Goal: Information Seeking & Learning: Learn about a topic

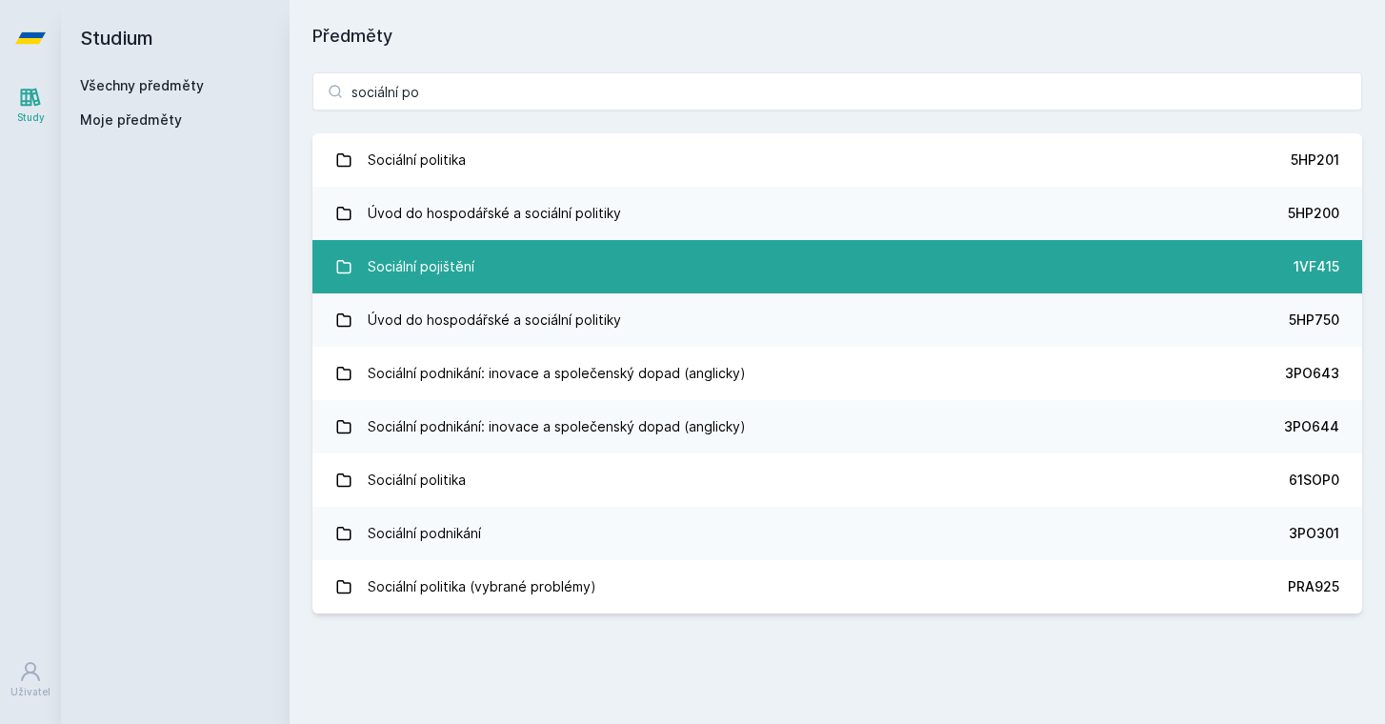
type input "sociální po"
click at [534, 261] on link "Sociální pojištění 1VF415" at bounding box center [837, 266] width 1050 height 53
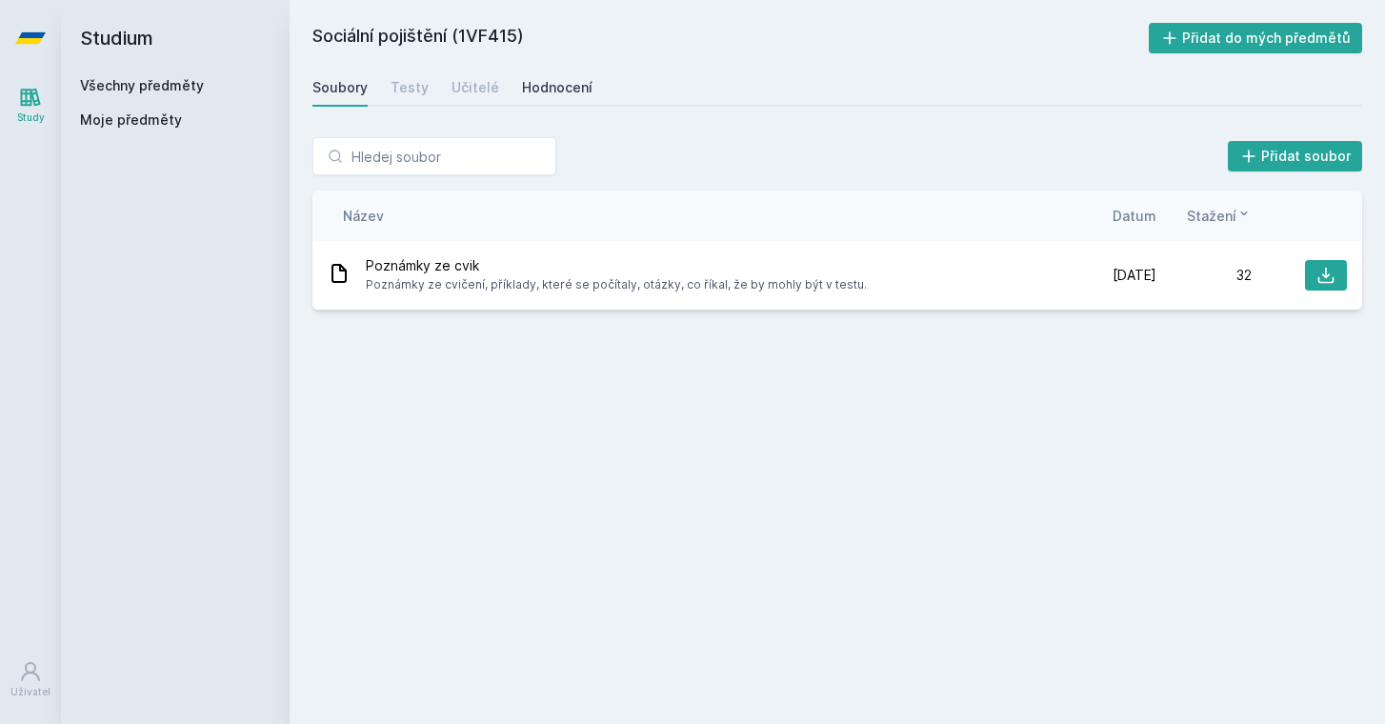
click at [533, 82] on div "Hodnocení" at bounding box center [557, 87] width 70 height 19
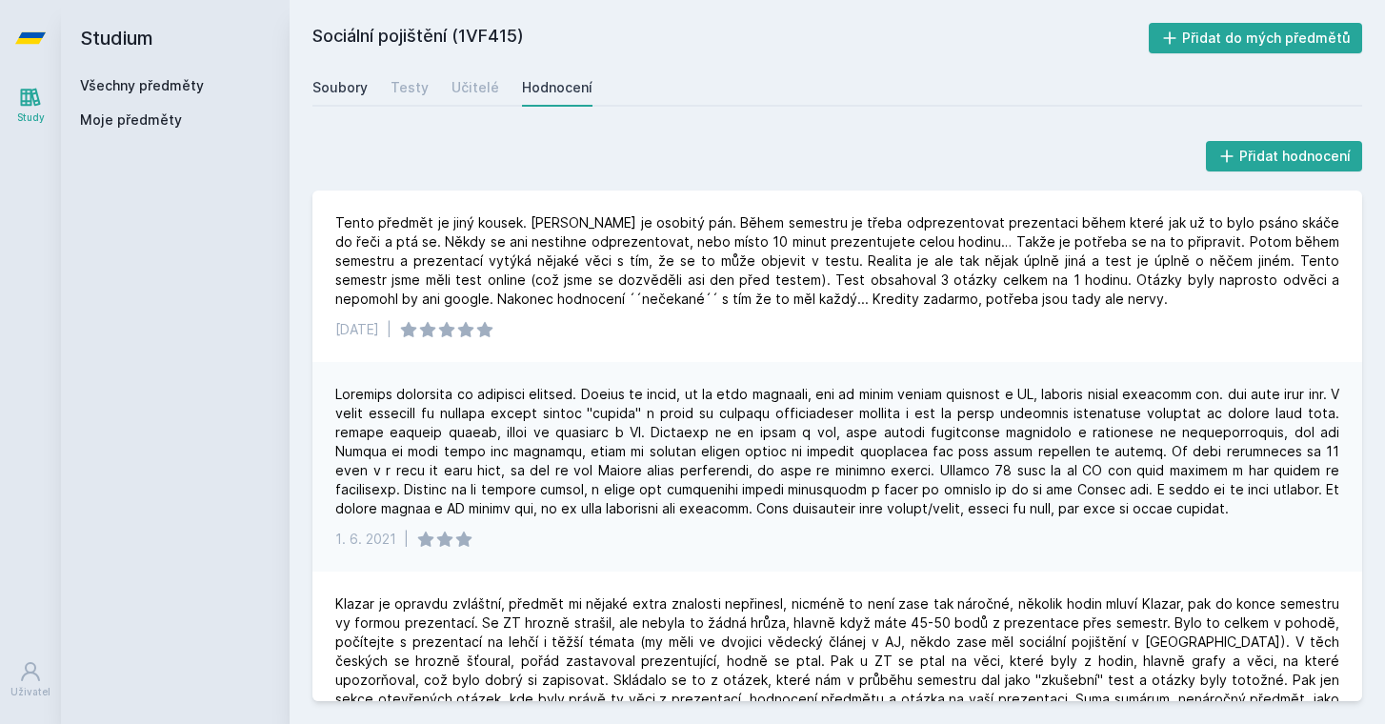
click at [351, 84] on div "Soubory" at bounding box center [339, 87] width 55 height 19
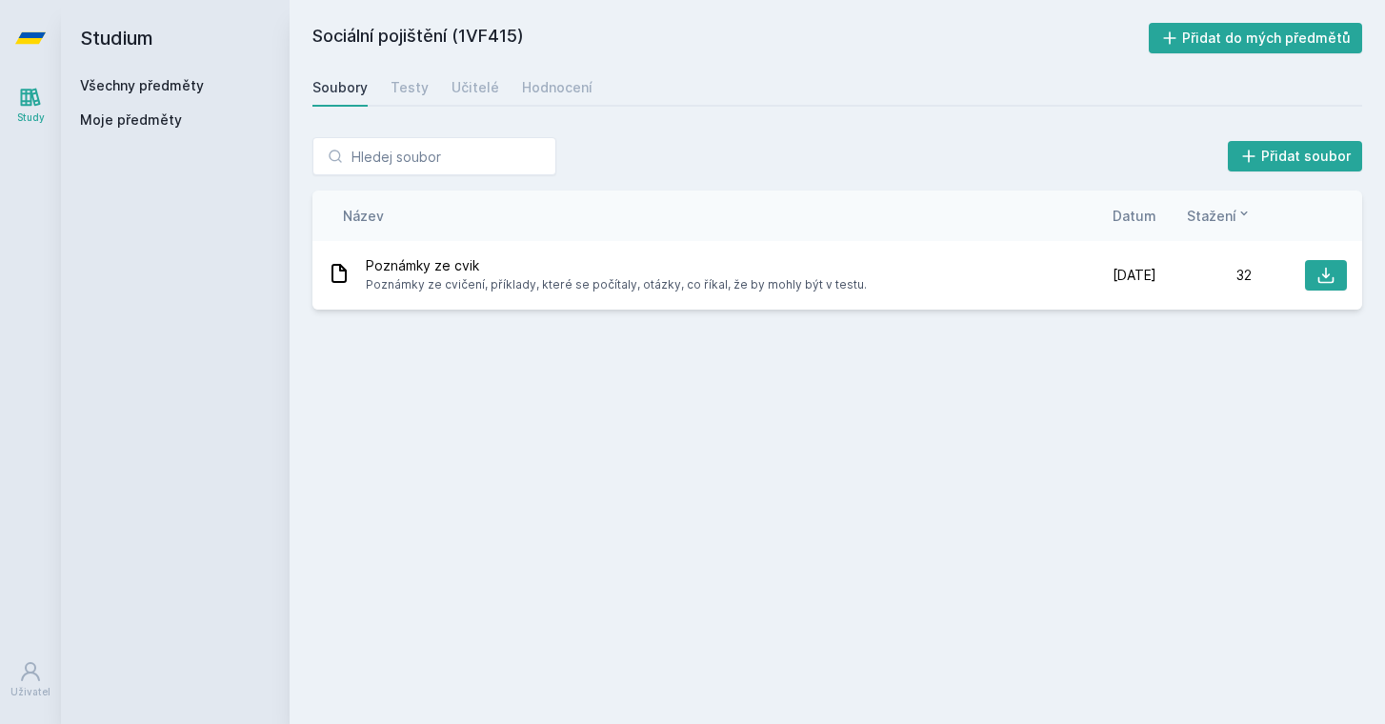
click at [102, 87] on link "Všechny předměty" at bounding box center [142, 85] width 124 height 16
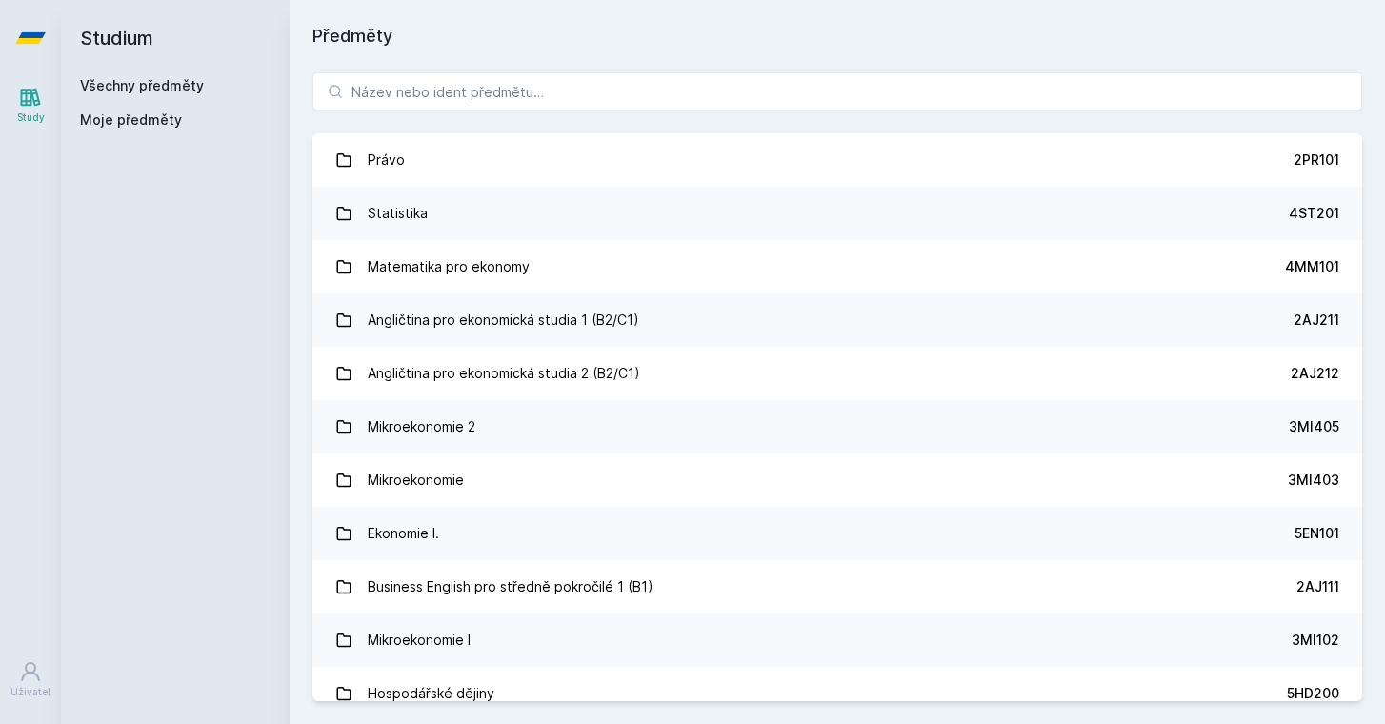
click at [105, 119] on span "Moje předměty" at bounding box center [131, 120] width 102 height 19
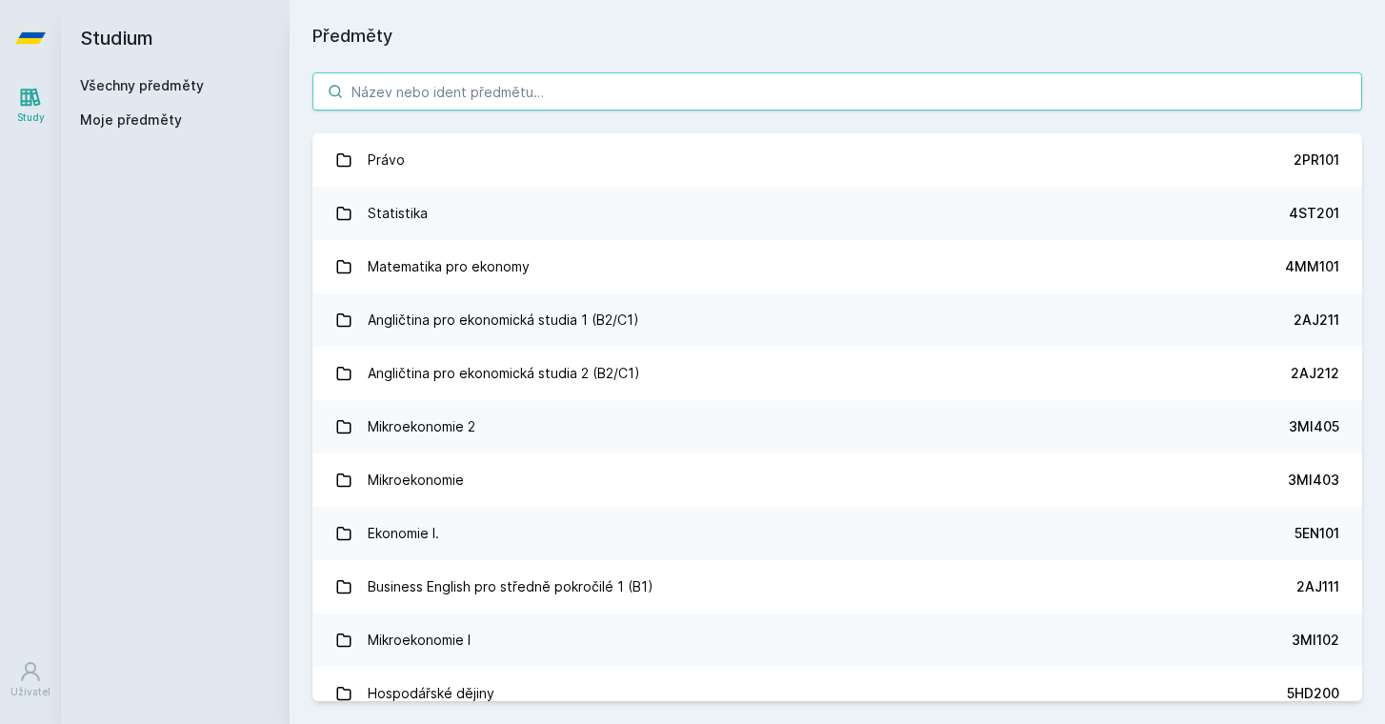
click at [433, 108] on input "search" at bounding box center [837, 91] width 1050 height 38
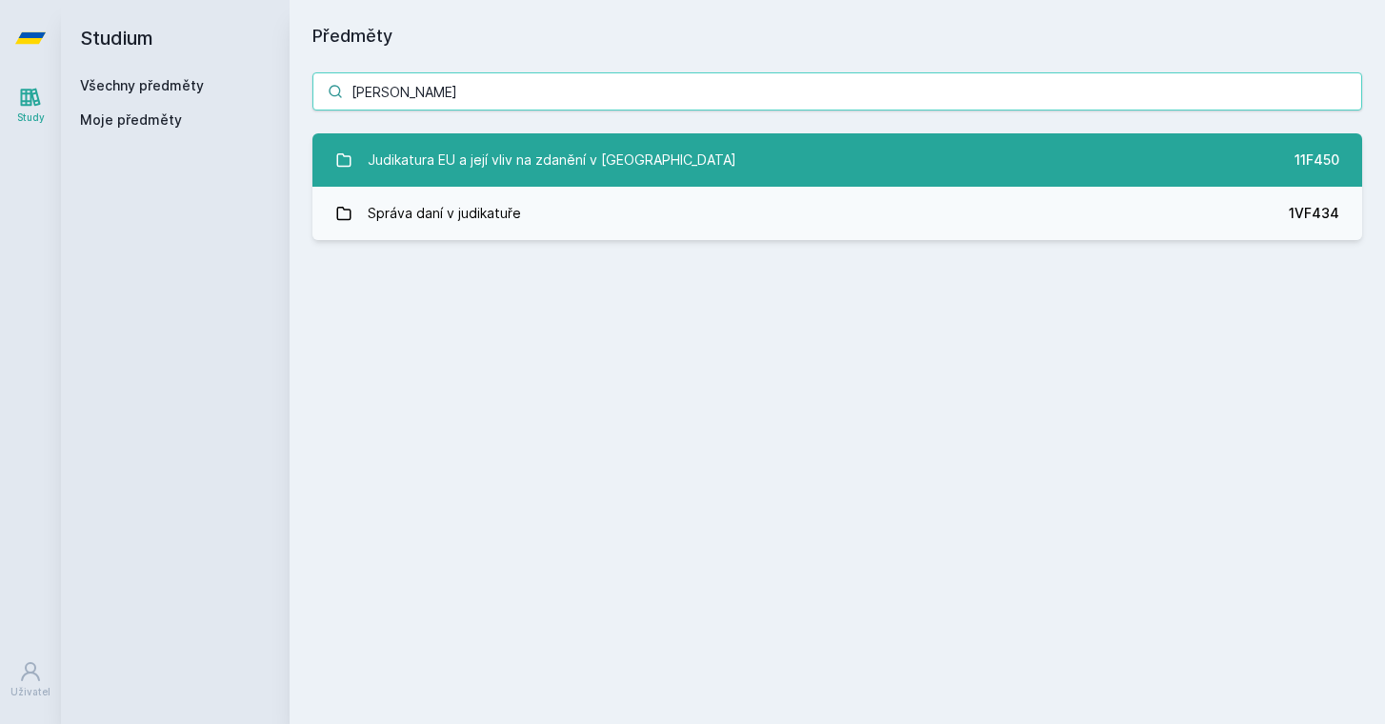
type input "[PERSON_NAME]"
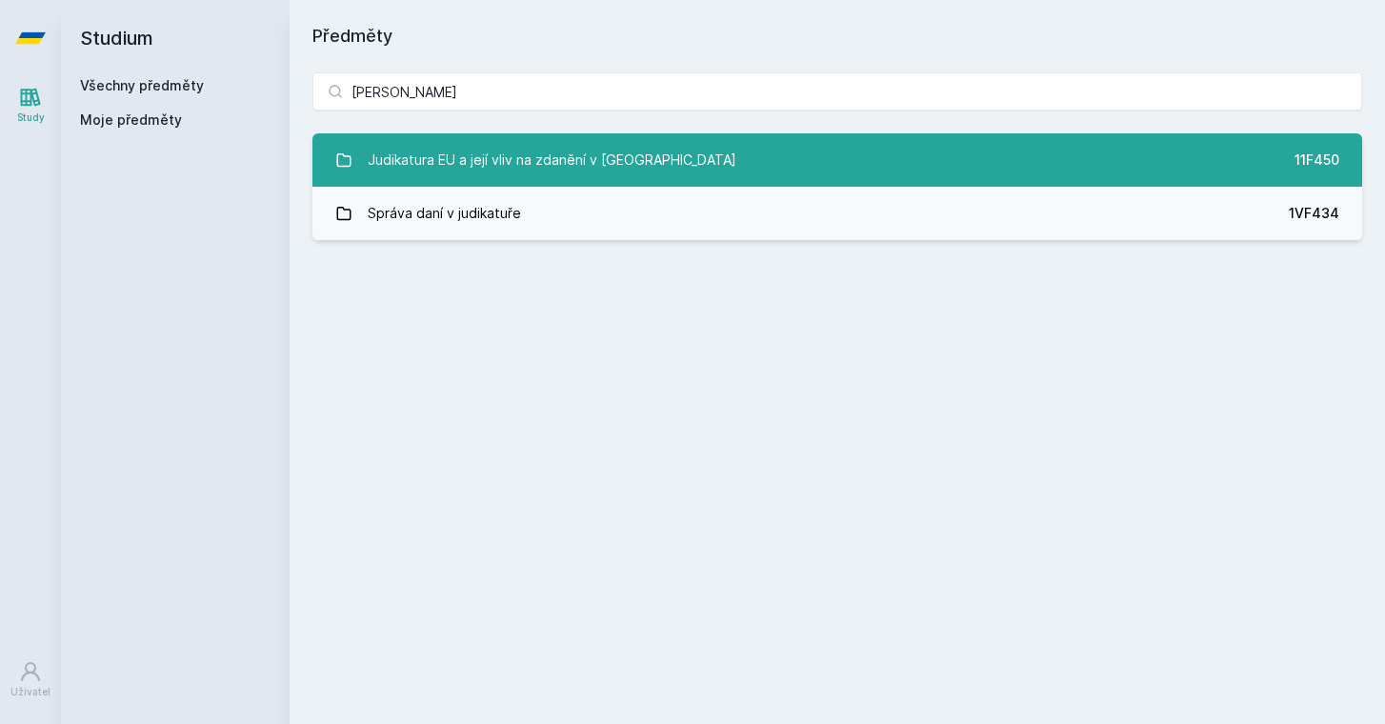
click at [478, 167] on div "Judikatura EU a její vliv na zdanění v [GEOGRAPHIC_DATA]" at bounding box center [552, 160] width 369 height 38
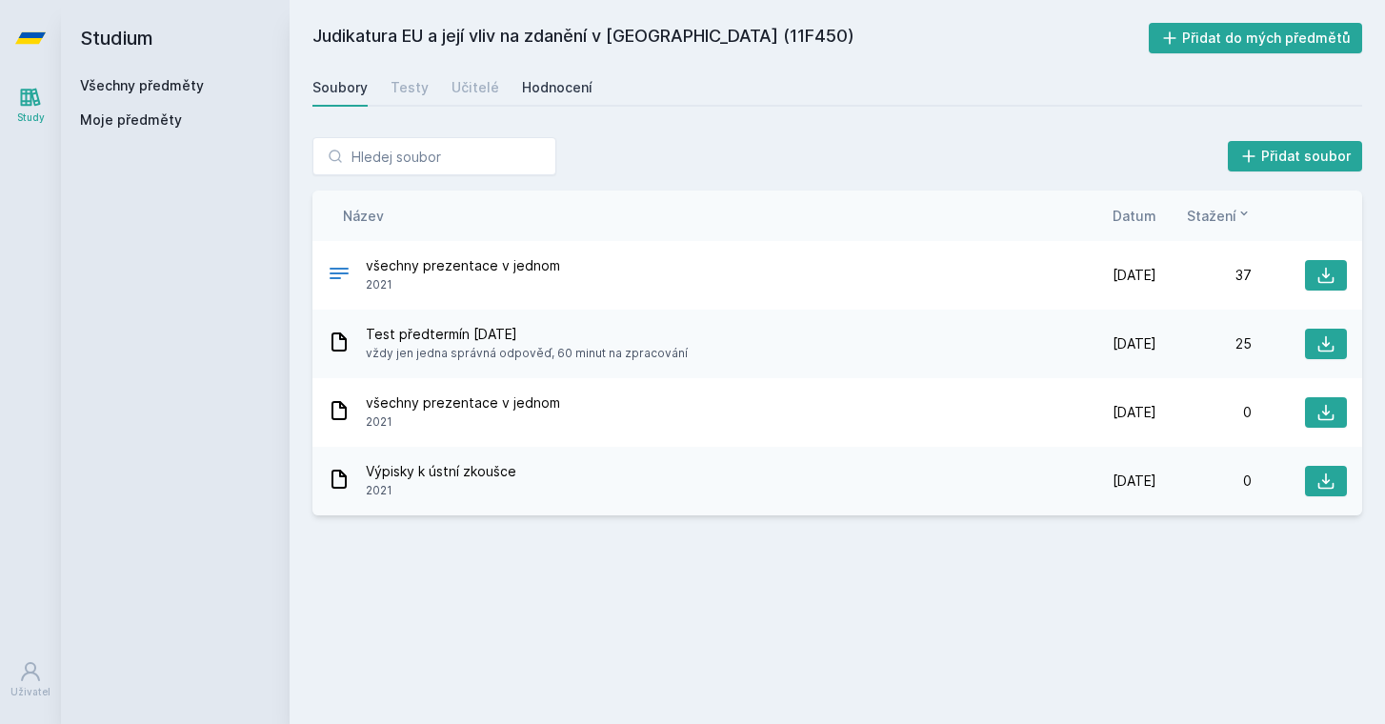
click at [572, 71] on link "Hodnocení" at bounding box center [557, 88] width 70 height 38
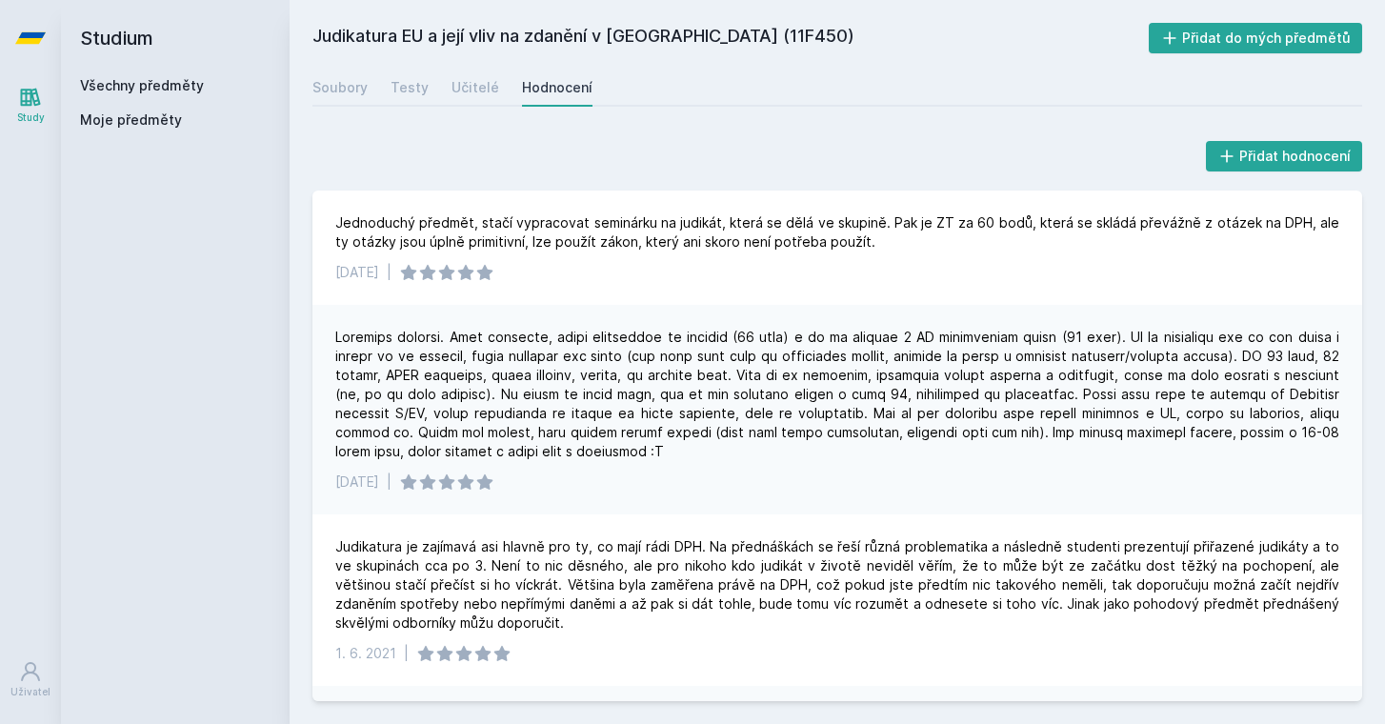
click at [136, 41] on h2 "Studium" at bounding box center [175, 38] width 191 height 76
click at [343, 101] on link "Soubory" at bounding box center [339, 88] width 55 height 38
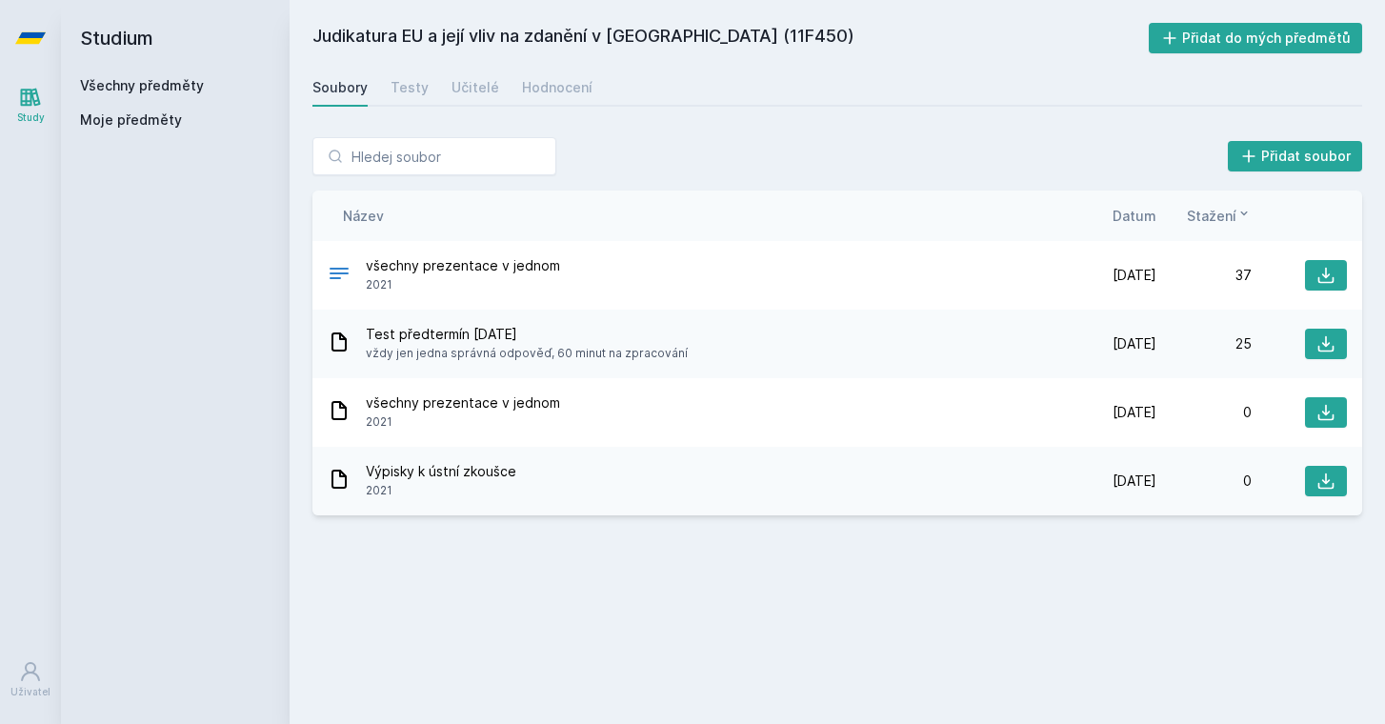
click at [135, 74] on h2 "Studium" at bounding box center [175, 38] width 191 height 76
click at [123, 87] on link "Všechny předměty" at bounding box center [142, 85] width 124 height 16
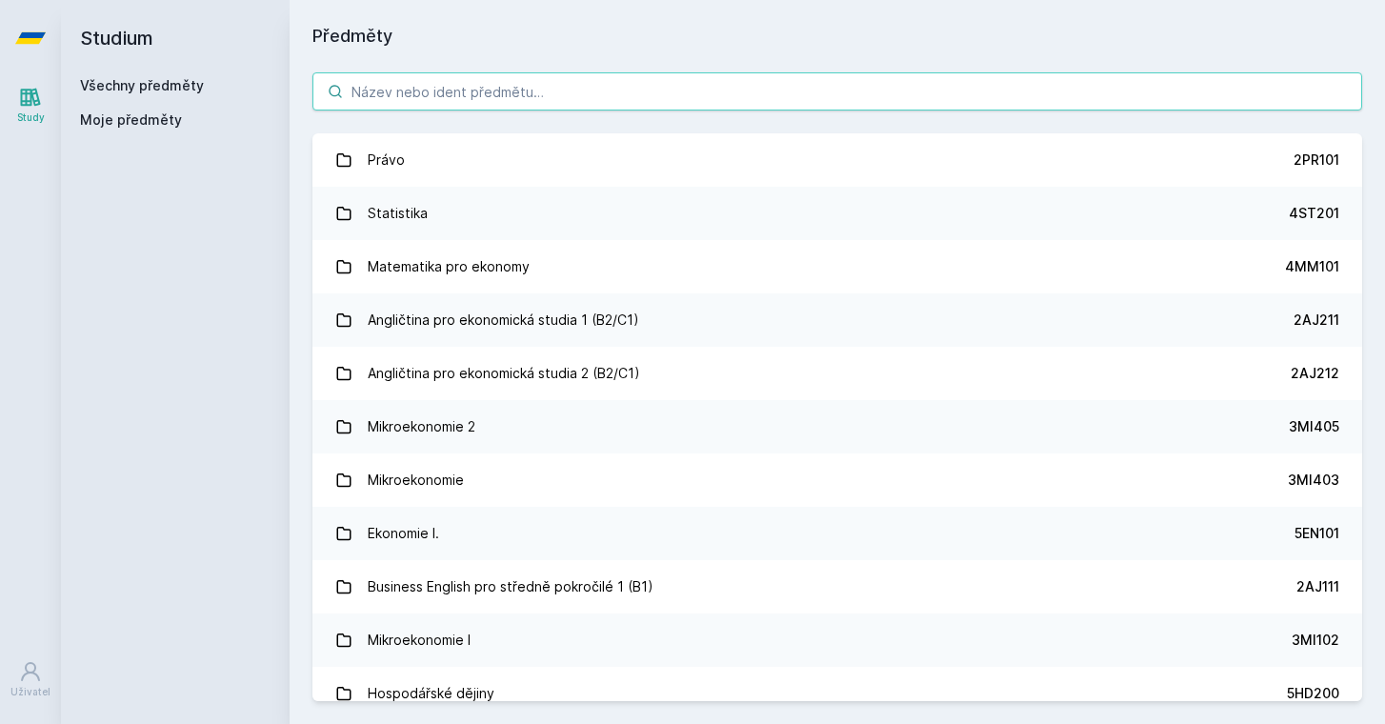
click at [415, 95] on input "search" at bounding box center [837, 91] width 1050 height 38
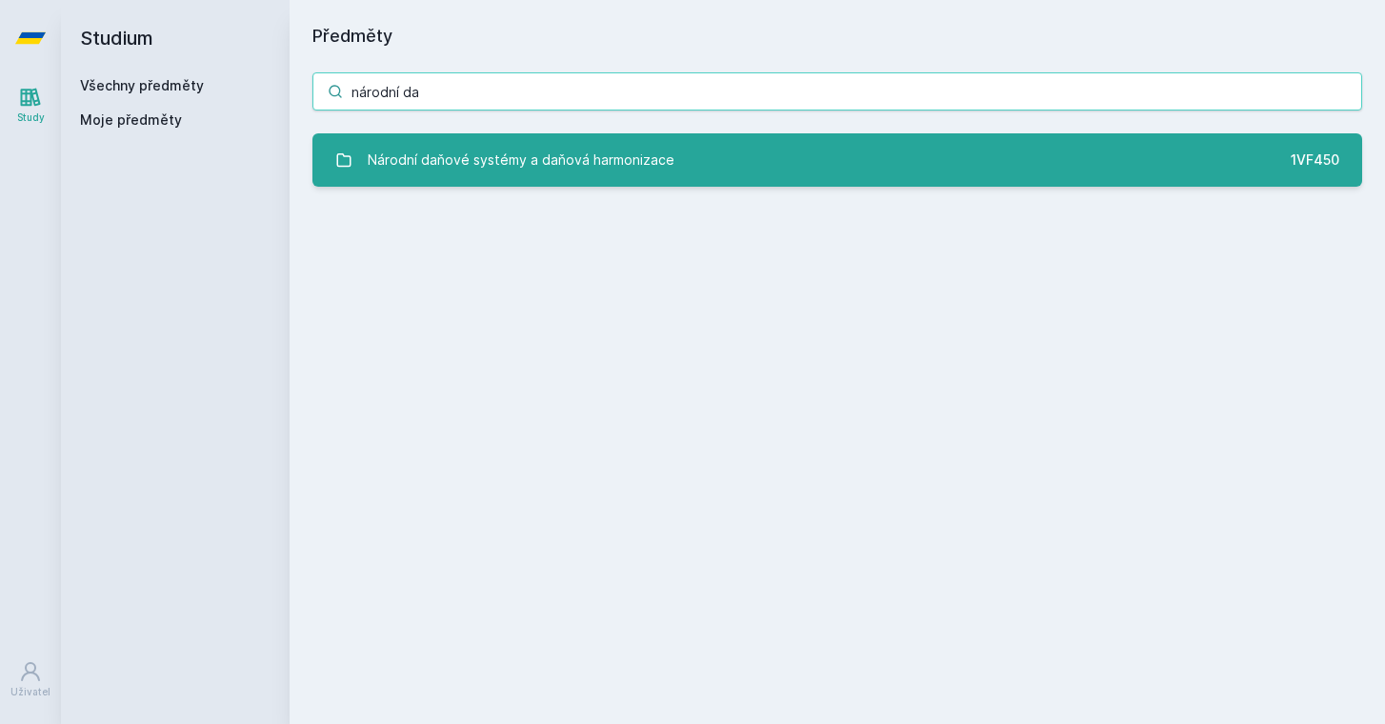
type input "národní da"
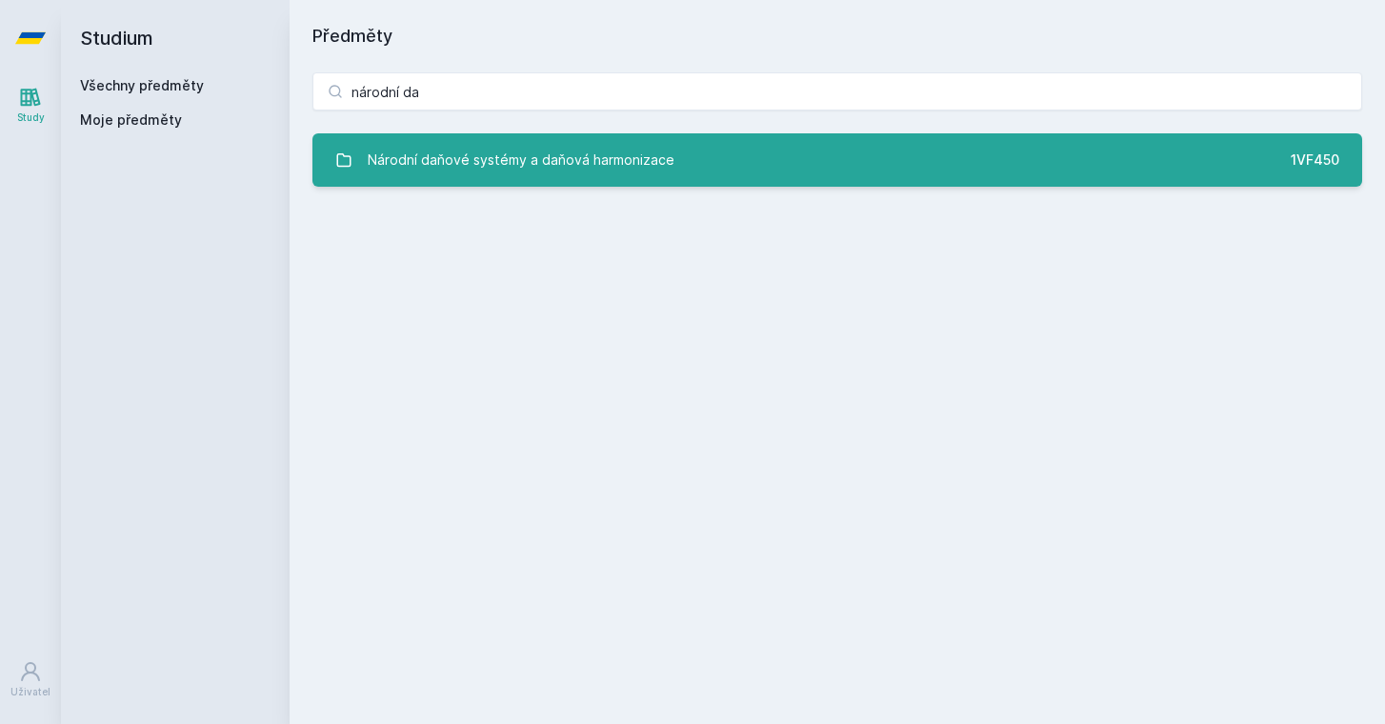
click at [654, 161] on div "Národní daňové systémy a daňová harmonizace" at bounding box center [521, 160] width 307 height 38
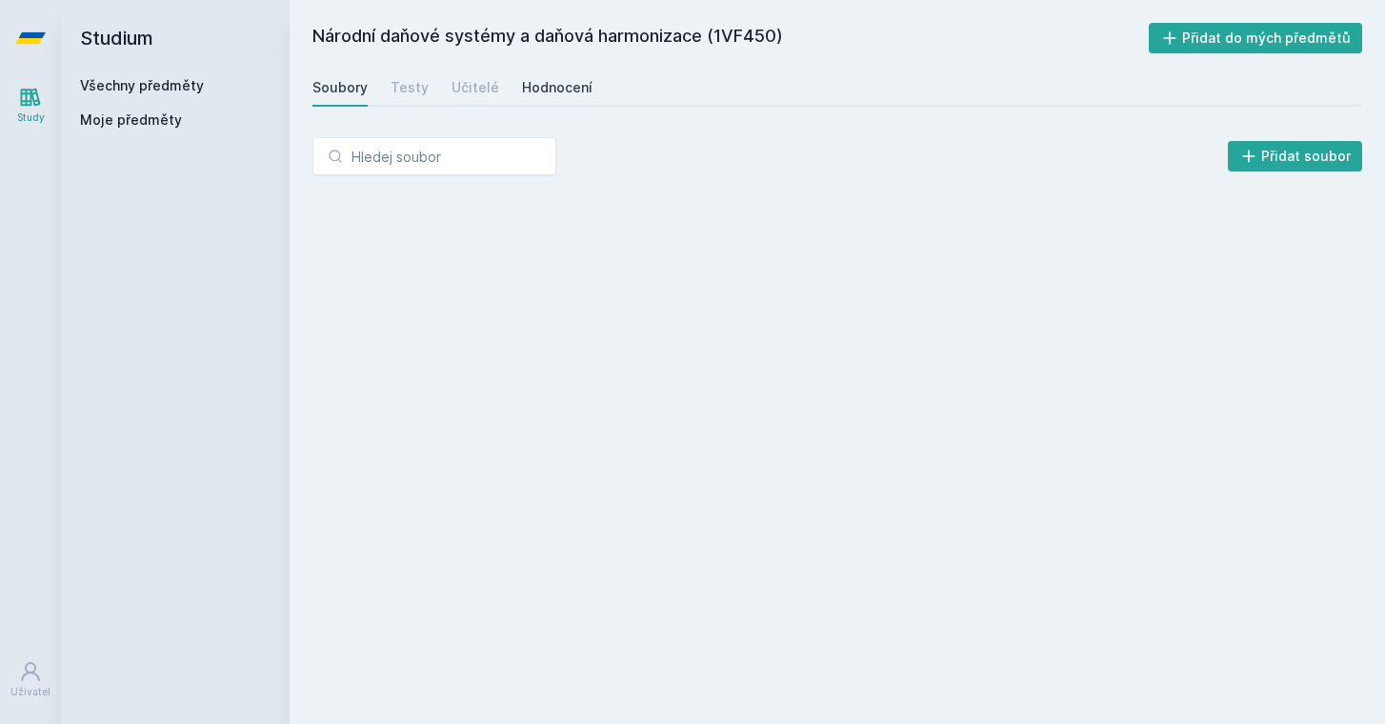
click at [537, 82] on div "Hodnocení" at bounding box center [557, 87] width 70 height 19
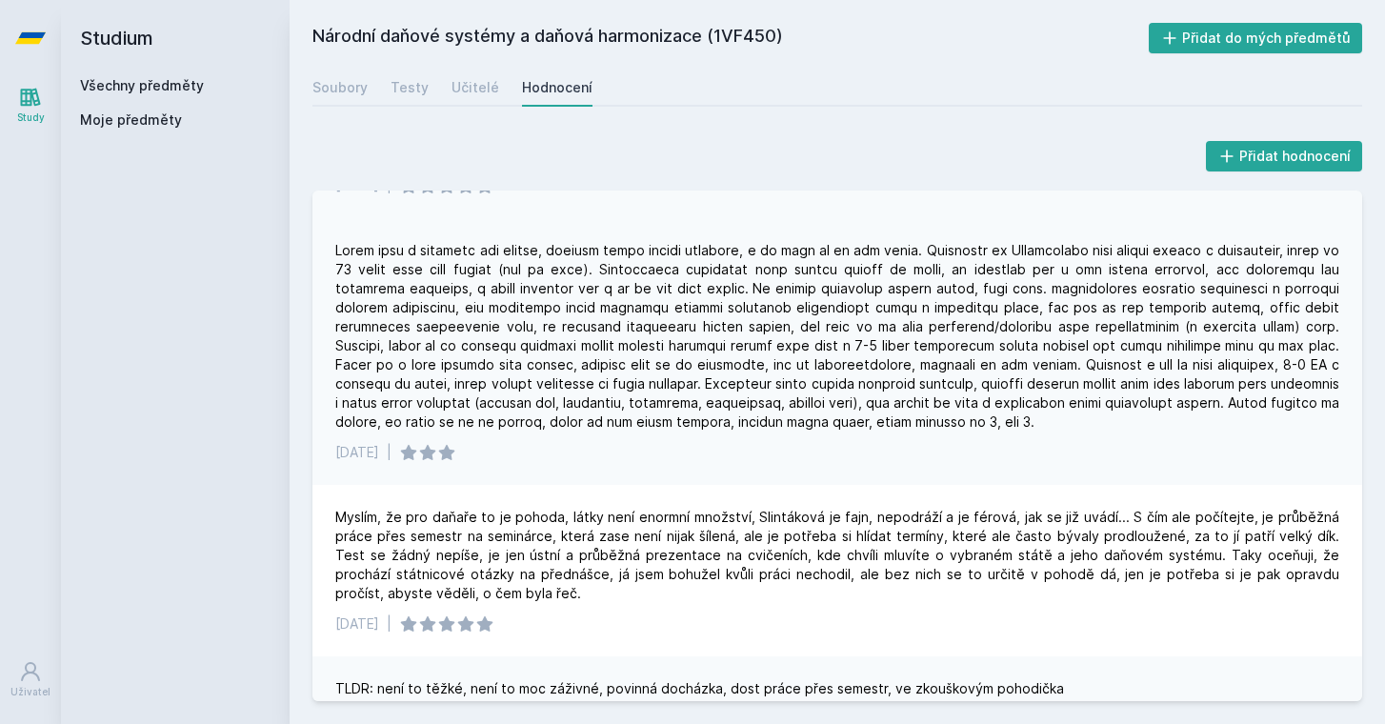
scroll to position [126, 0]
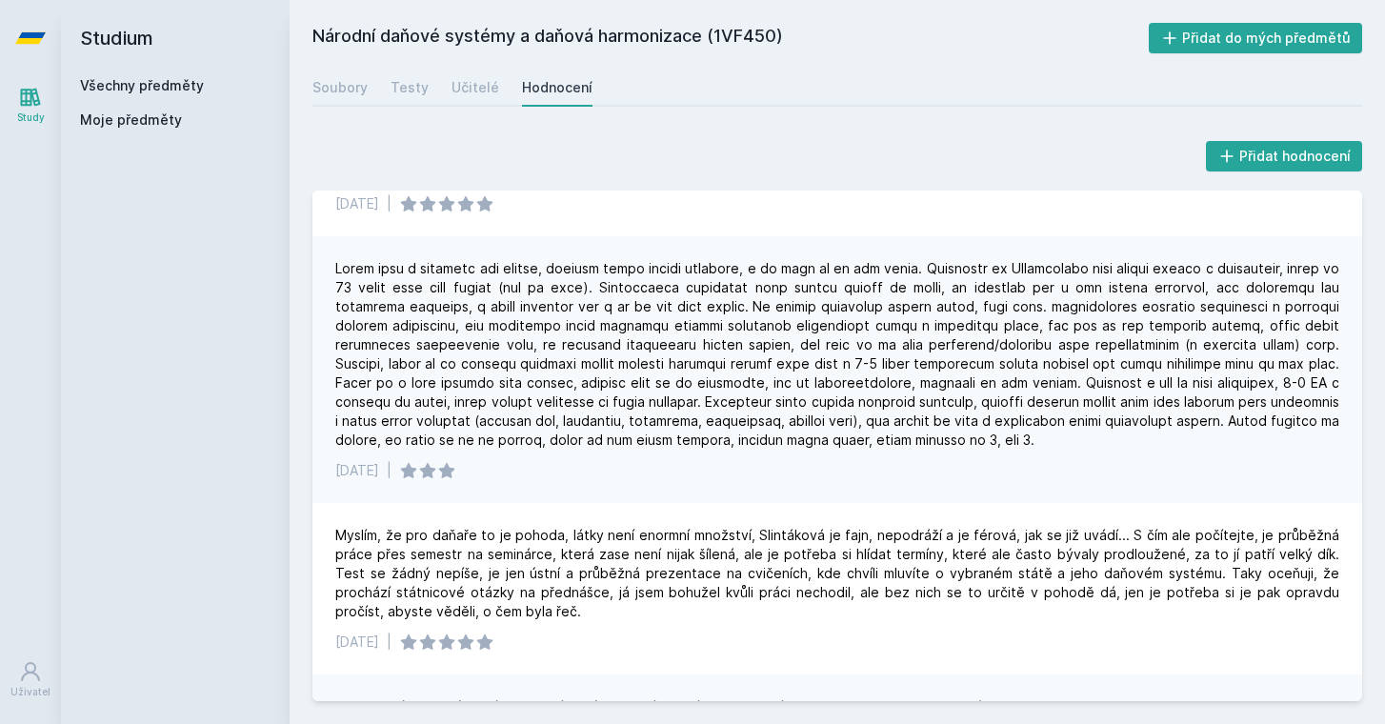
click at [192, 88] on link "Všechny předměty" at bounding box center [142, 85] width 124 height 16
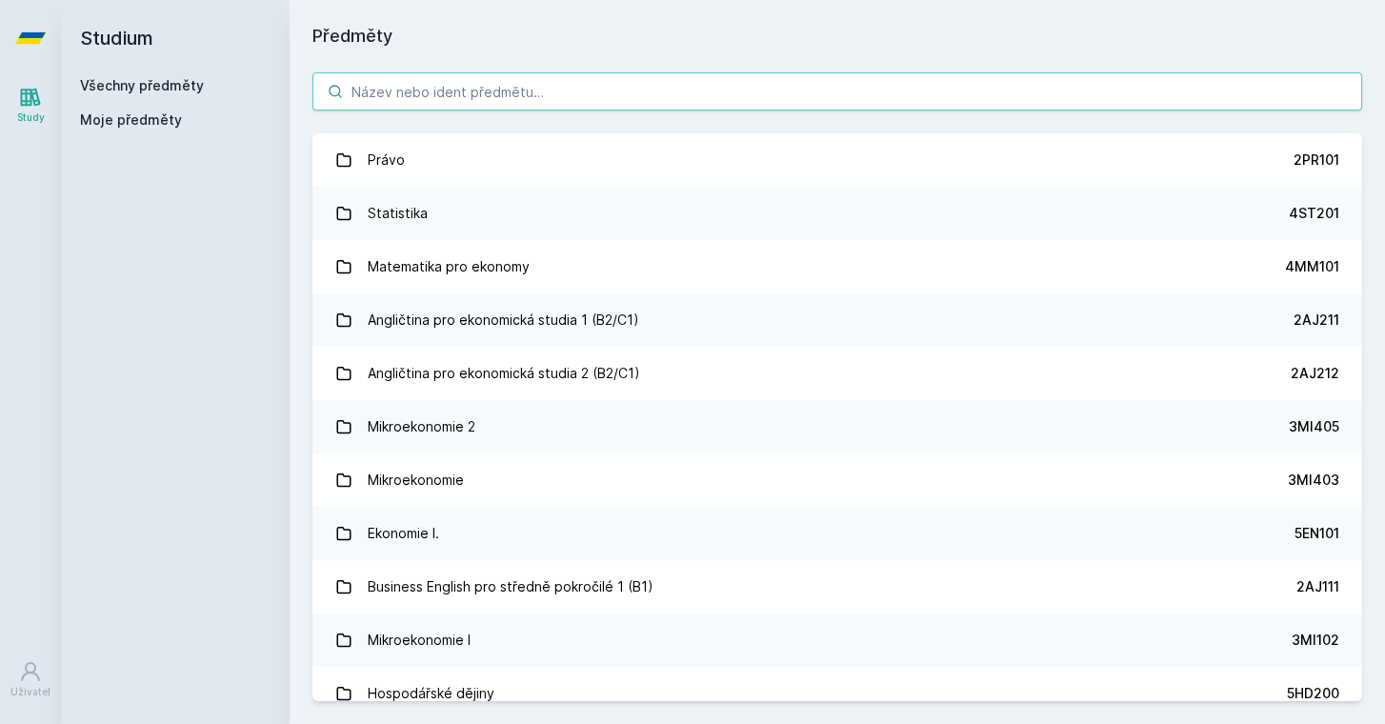
click at [420, 77] on input "search" at bounding box center [837, 91] width 1050 height 38
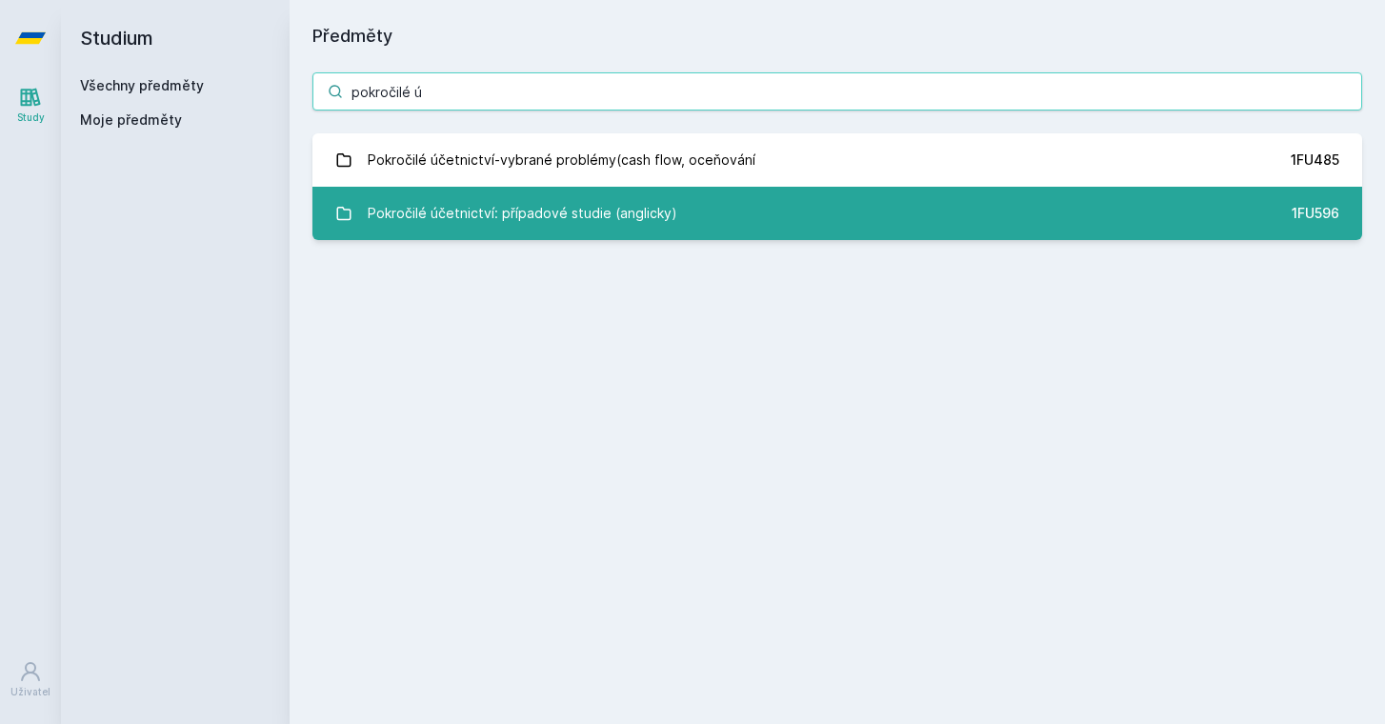
type input "pokročilé ú"
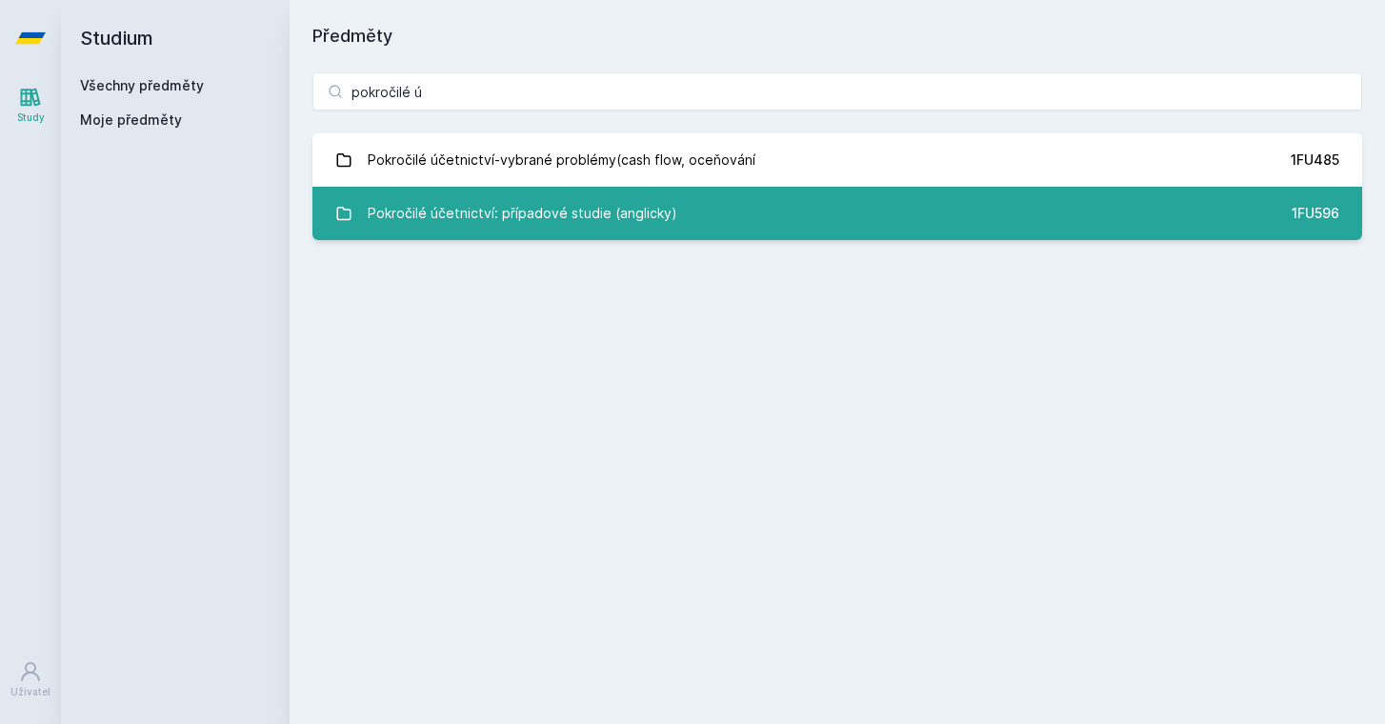
click at [480, 201] on div "Pokročilé účetnictví: případové studie (anglicky)" at bounding box center [523, 213] width 310 height 38
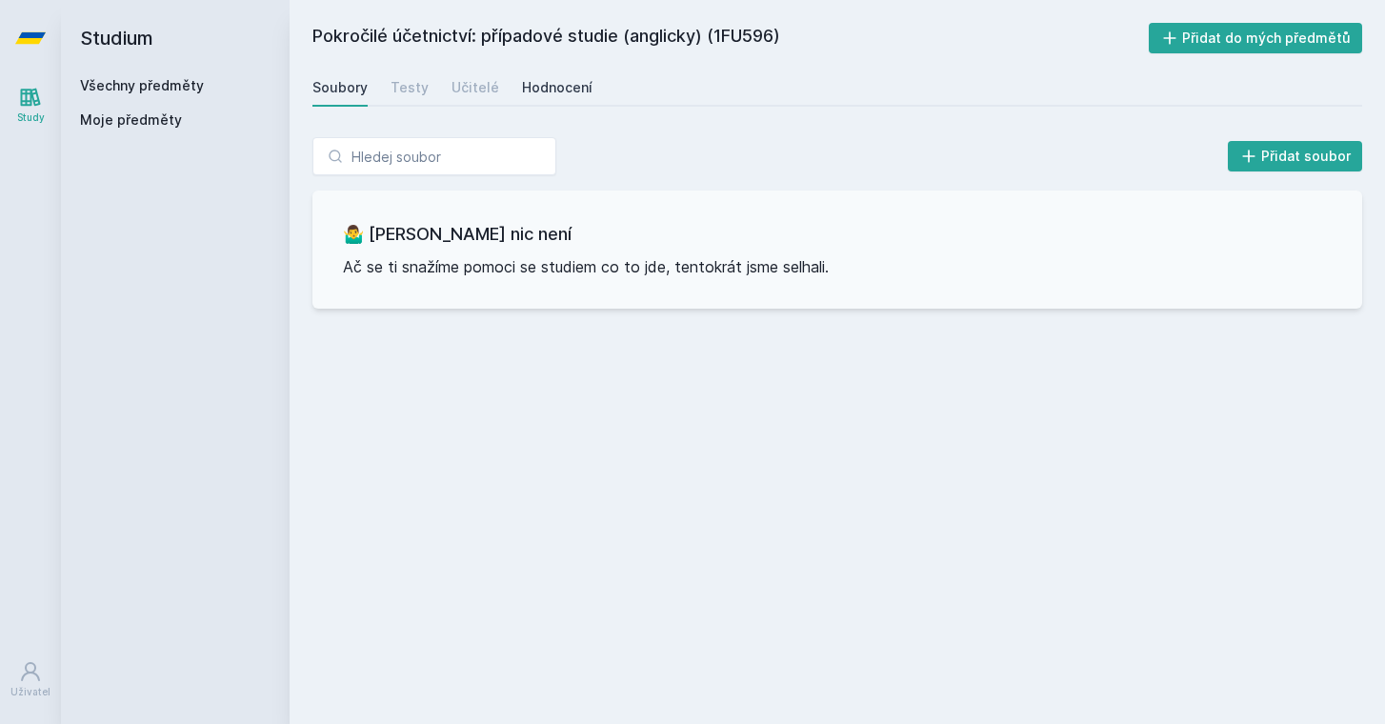
click at [533, 92] on div "Hodnocení" at bounding box center [557, 87] width 70 height 19
